Goal: Task Accomplishment & Management: Manage account settings

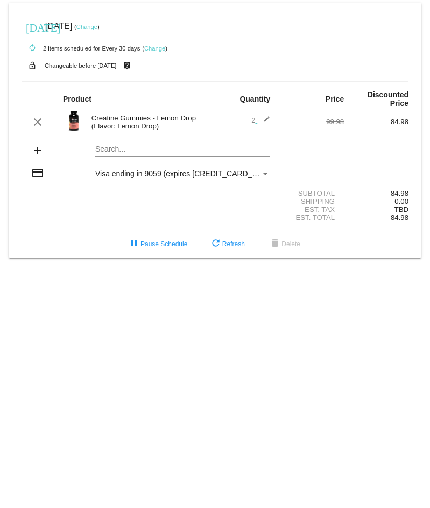
click at [97, 24] on link "Change" at bounding box center [86, 27] width 21 height 6
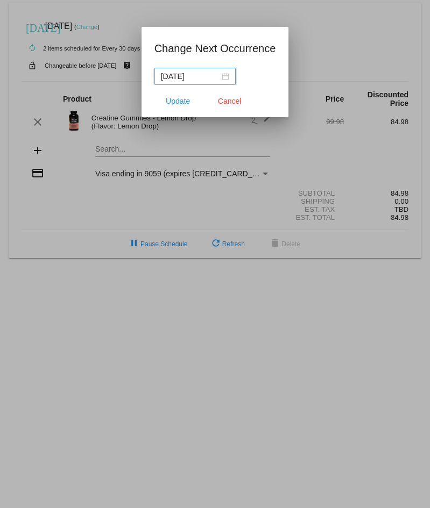
click at [187, 72] on input "[DATE]" at bounding box center [190, 76] width 59 height 12
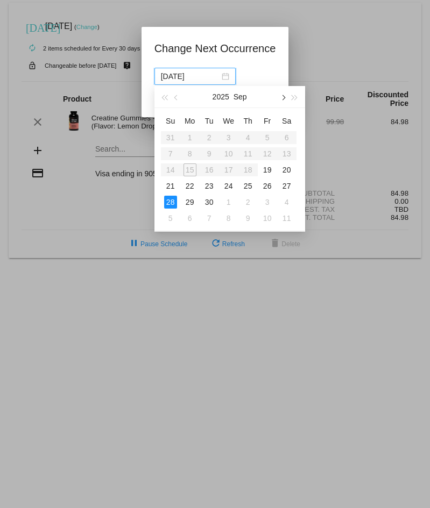
click at [283, 93] on button "button" at bounding box center [282, 97] width 12 height 22
click at [195, 204] on div "27" at bounding box center [189, 202] width 13 height 13
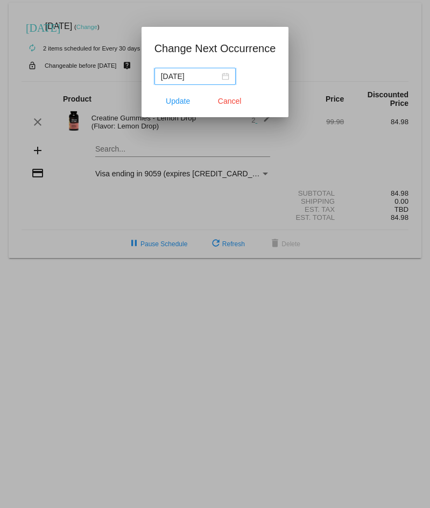
click at [226, 77] on div "[DATE]" at bounding box center [195, 76] width 68 height 12
click at [268, 60] on app-change-next-occurrence-dialog "Change Next Occurrence [DATE] Update Cancel" at bounding box center [215, 78] width 122 height 77
click at [230, 72] on nz-date-picker "[DATE]" at bounding box center [194, 76] width 81 height 17
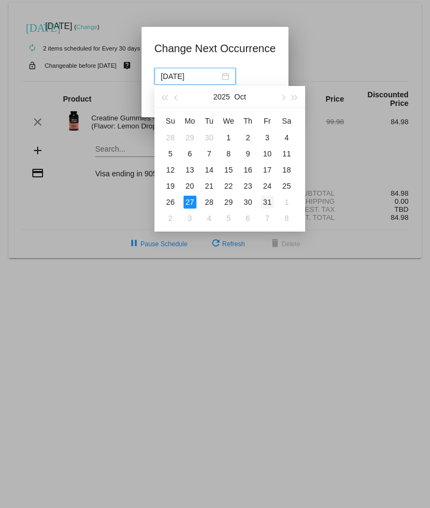
click at [273, 198] on div "31" at bounding box center [267, 202] width 13 height 13
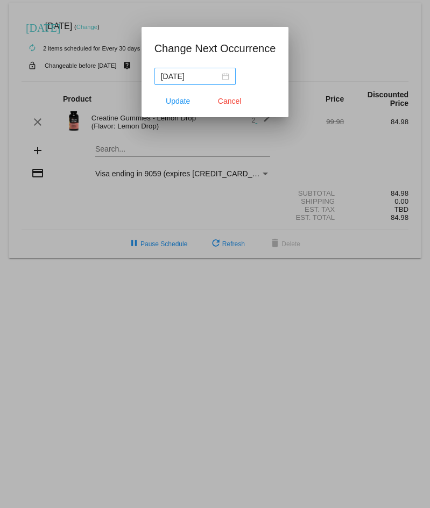
click at [225, 74] on div "[DATE]" at bounding box center [195, 76] width 68 height 12
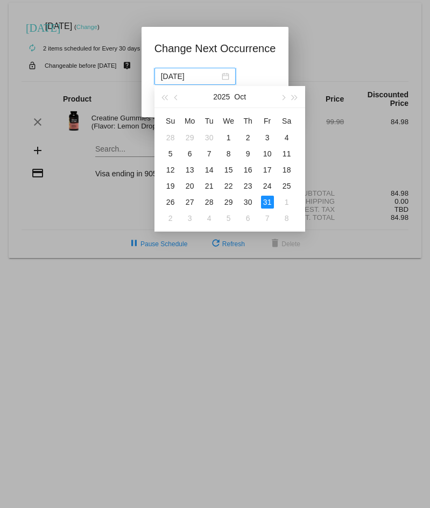
drag, startPoint x: 189, startPoint y: 200, endPoint x: 203, endPoint y: 178, distance: 25.7
click at [189, 199] on div "27" at bounding box center [189, 202] width 13 height 13
type input "[DATE]"
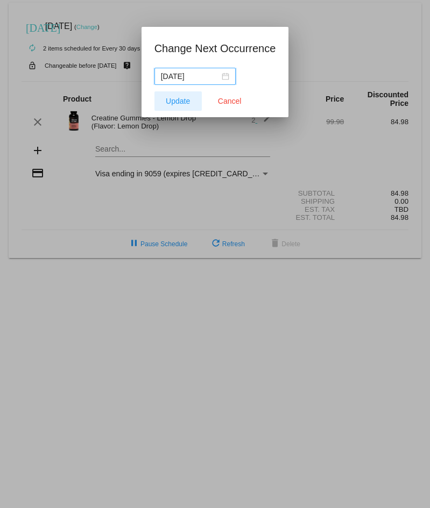
click at [172, 103] on span "Update" at bounding box center [178, 101] width 24 height 9
